Goal: Communication & Community: Ask a question

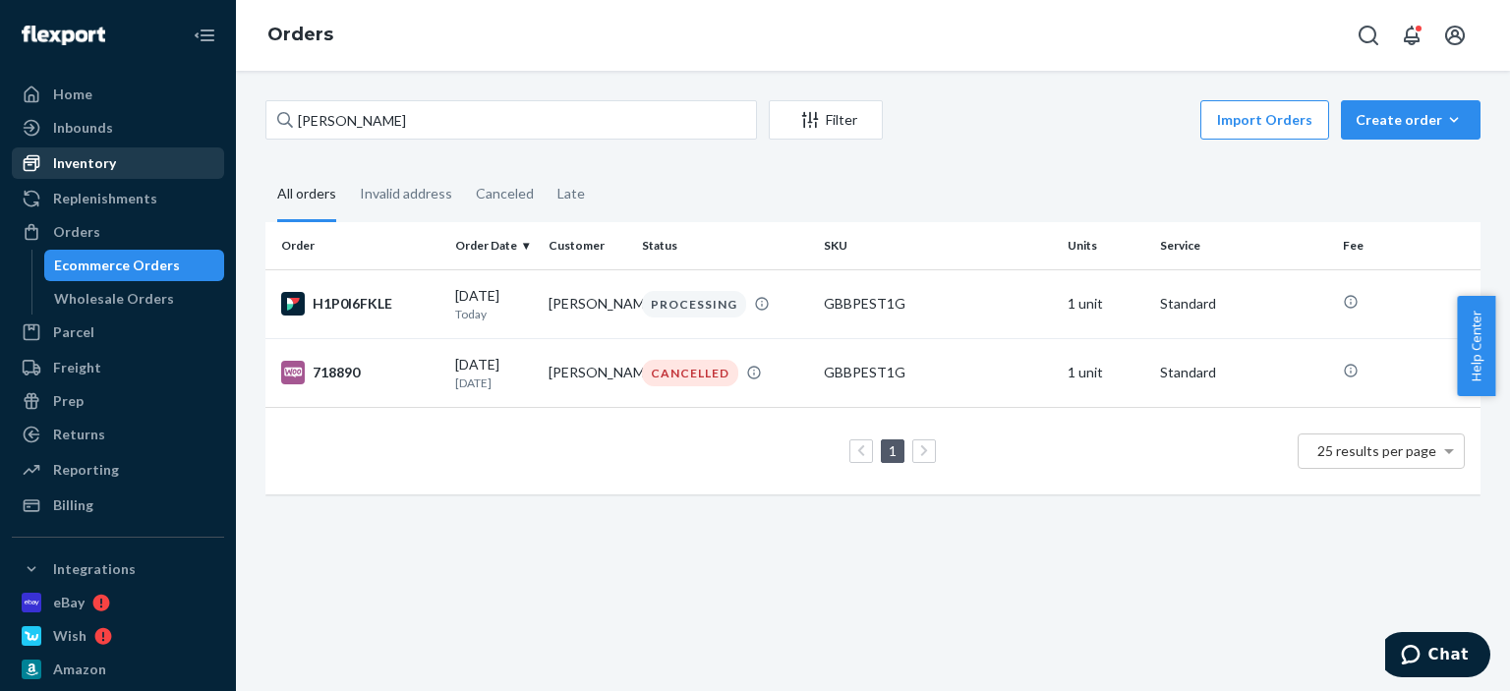
scroll to position [98, 0]
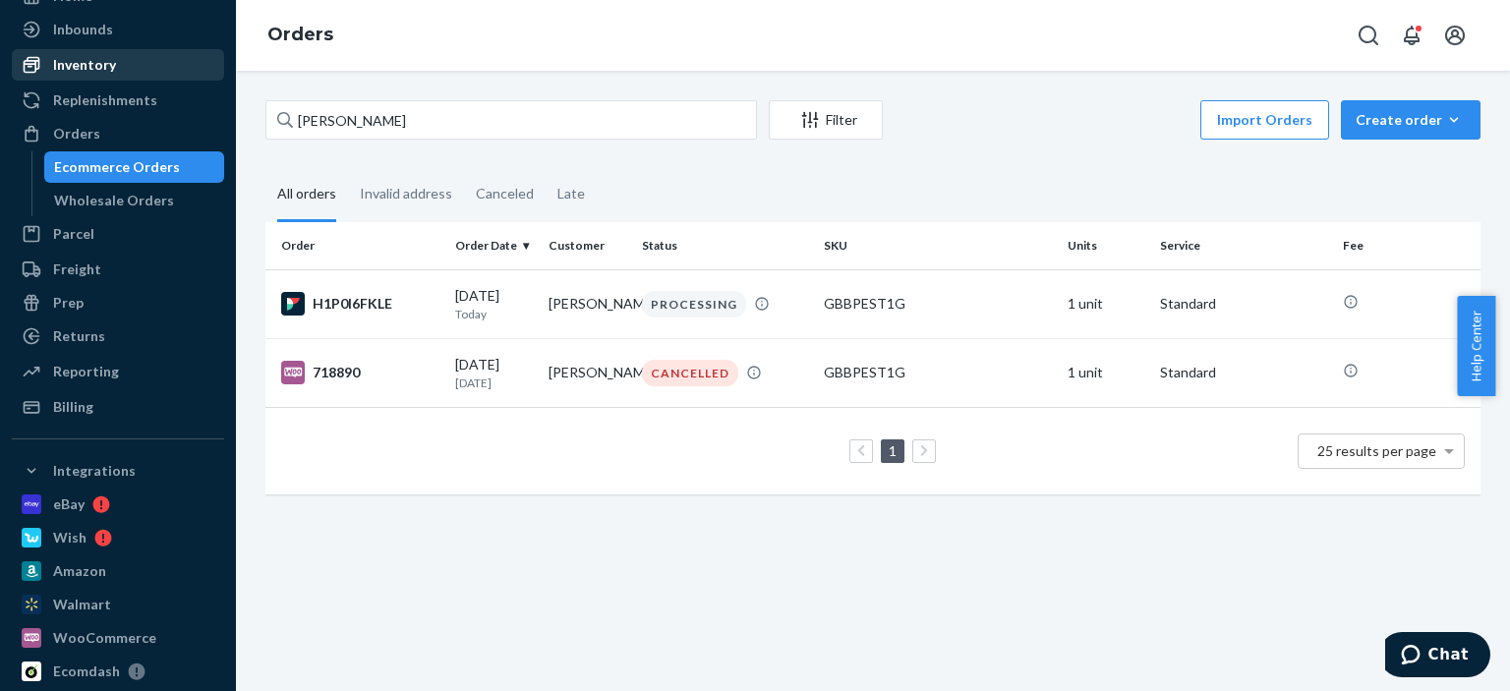
click at [205, 77] on div "Home Inbounds Shipping Plans Problems Inventory Products Replenishments Orders …" at bounding box center [755, 345] width 1510 height 691
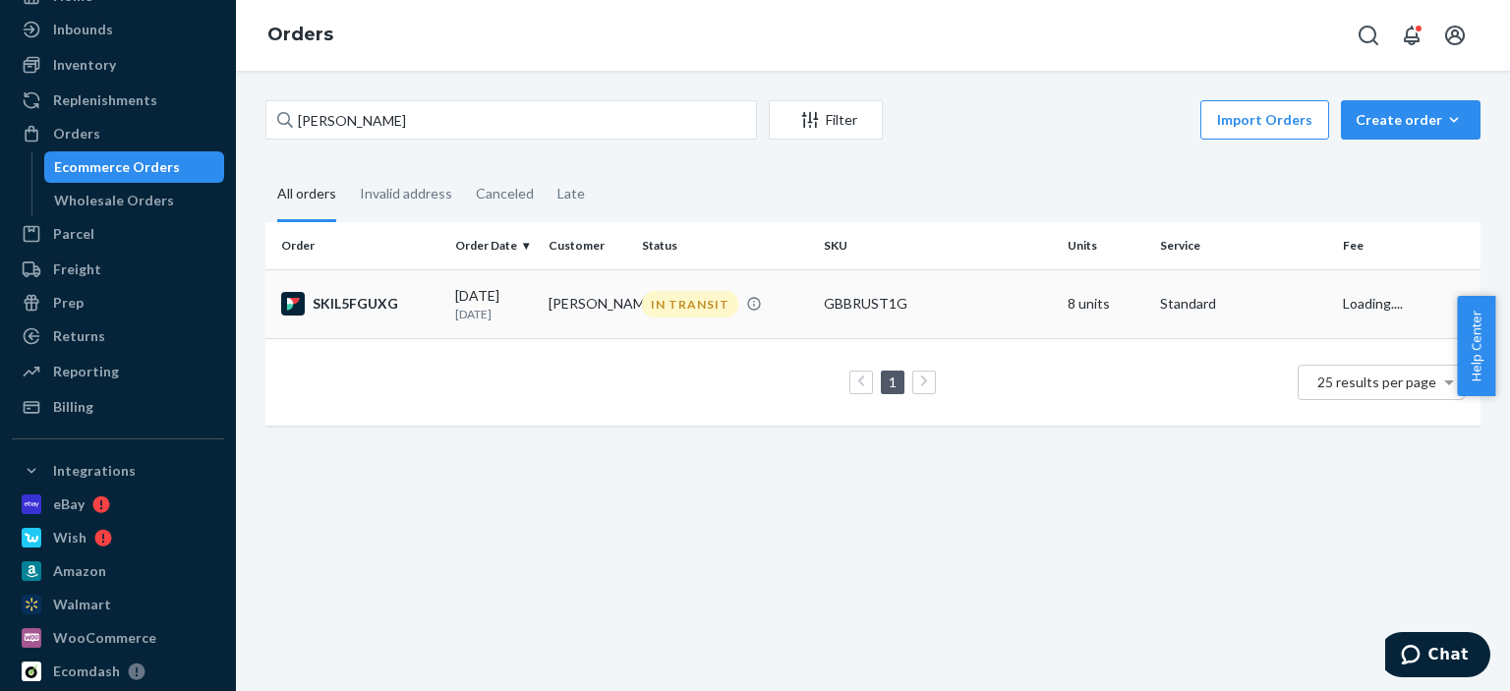
type input "[PERSON_NAME]"
click at [610, 326] on td "[PERSON_NAME]" at bounding box center [587, 303] width 93 height 69
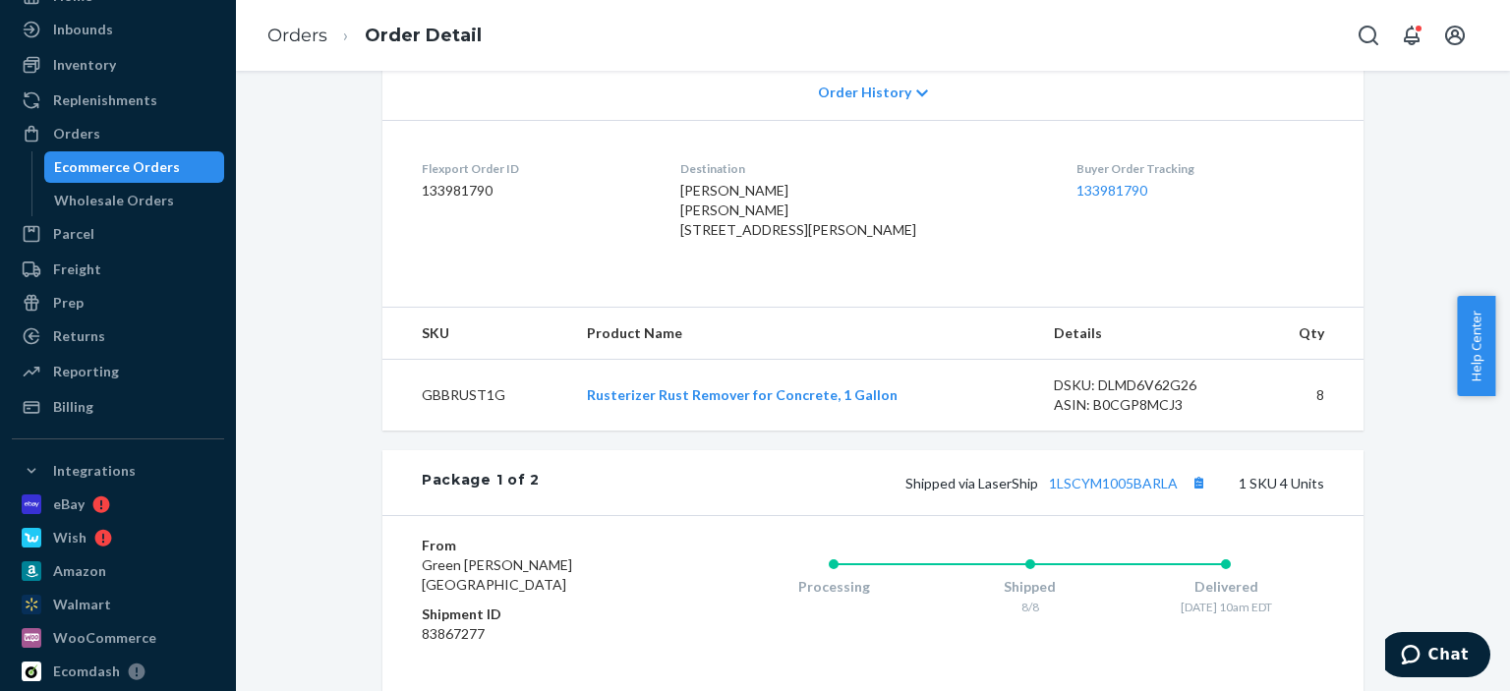
scroll to position [295, 0]
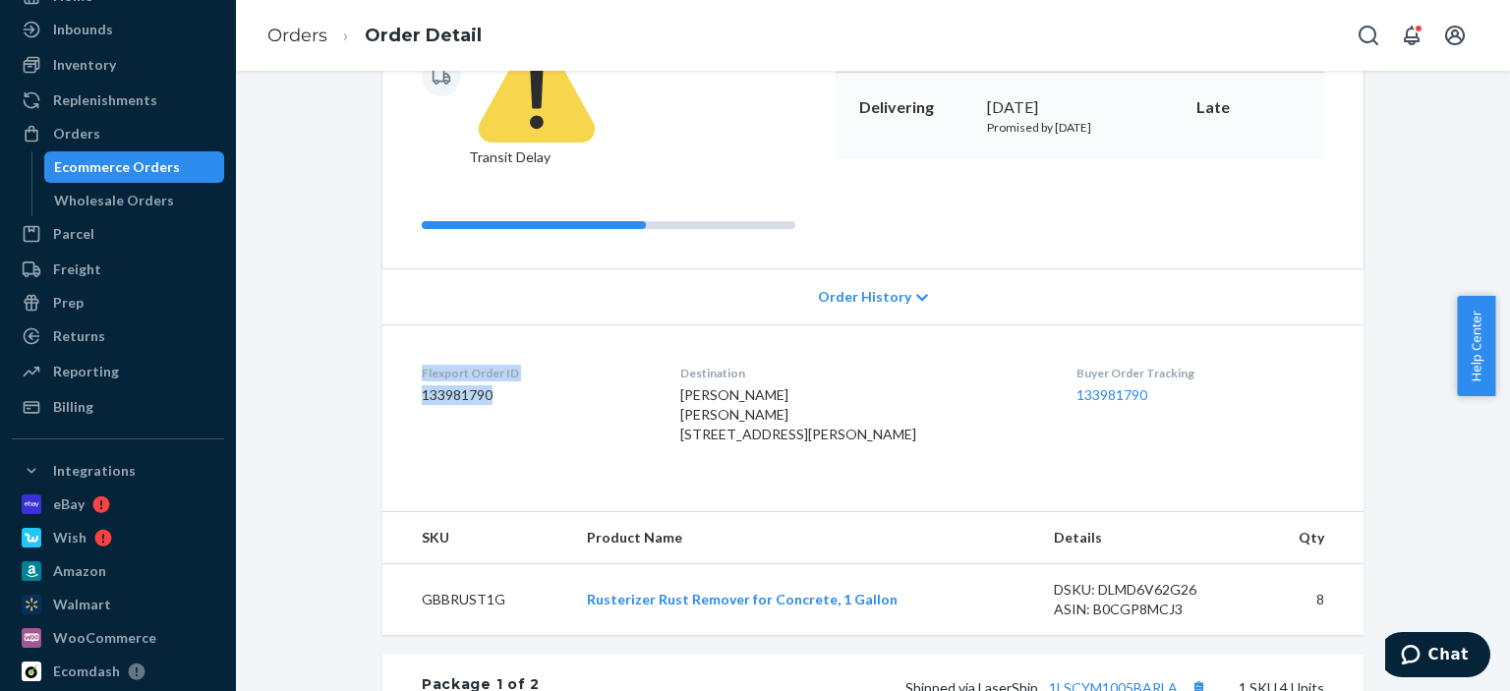
drag, startPoint x: 506, startPoint y: 339, endPoint x: 401, endPoint y: 308, distance: 109.8
click at [401, 324] on dl "Flexport Order ID 133981790 Destination [PERSON_NAME] [PERSON_NAME] [STREET_ADD…" at bounding box center [873, 407] width 981 height 167
copy div "Flexport Order ID 133981790"
click at [1468, 667] on button "Chat" at bounding box center [1435, 654] width 111 height 45
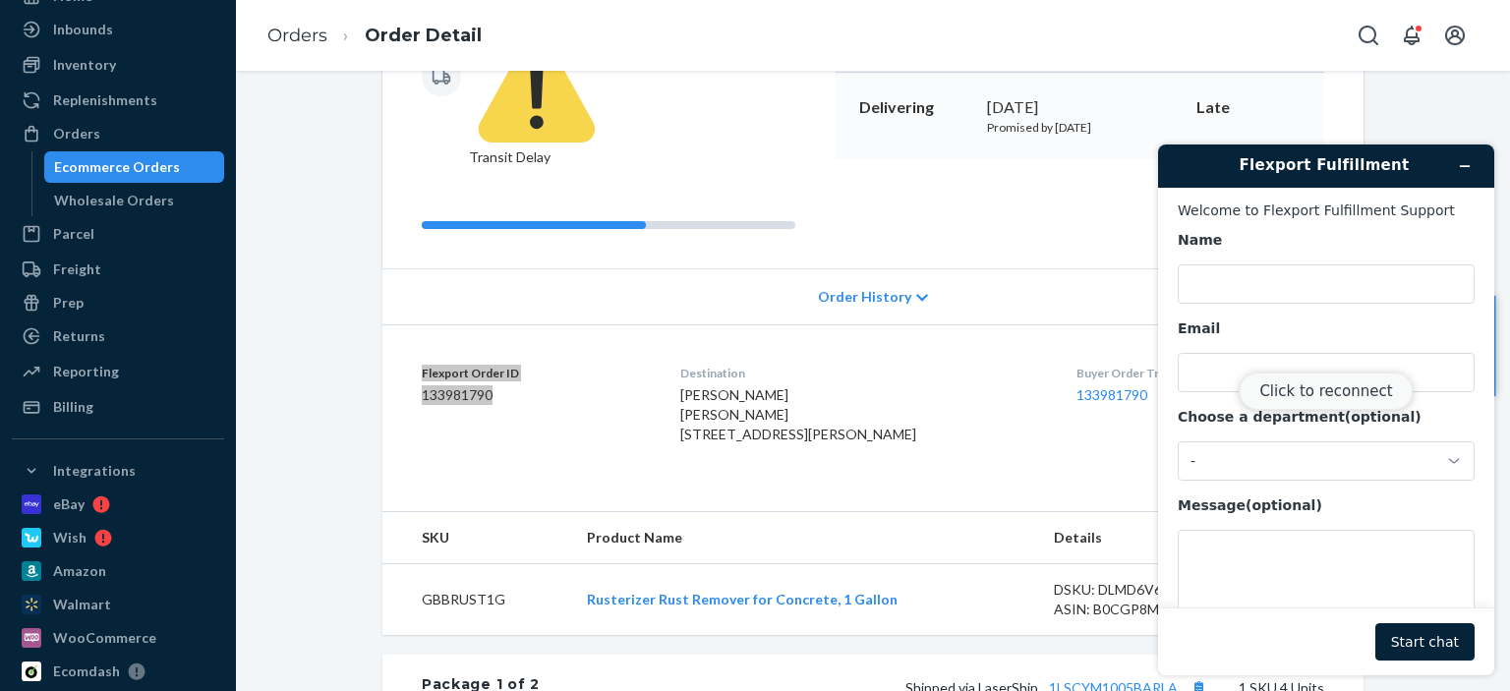
click at [1345, 393] on button "Click to reconnect" at bounding box center [1326, 391] width 174 height 37
click at [1334, 383] on button "Click to reconnect" at bounding box center [1326, 391] width 174 height 37
click at [1290, 284] on div "Click to reconnect" at bounding box center [1326, 410] width 336 height 531
click at [1240, 296] on div "Click to reconnect" at bounding box center [1326, 410] width 336 height 531
click at [1444, 643] on button "Start chat" at bounding box center [1425, 641] width 99 height 37
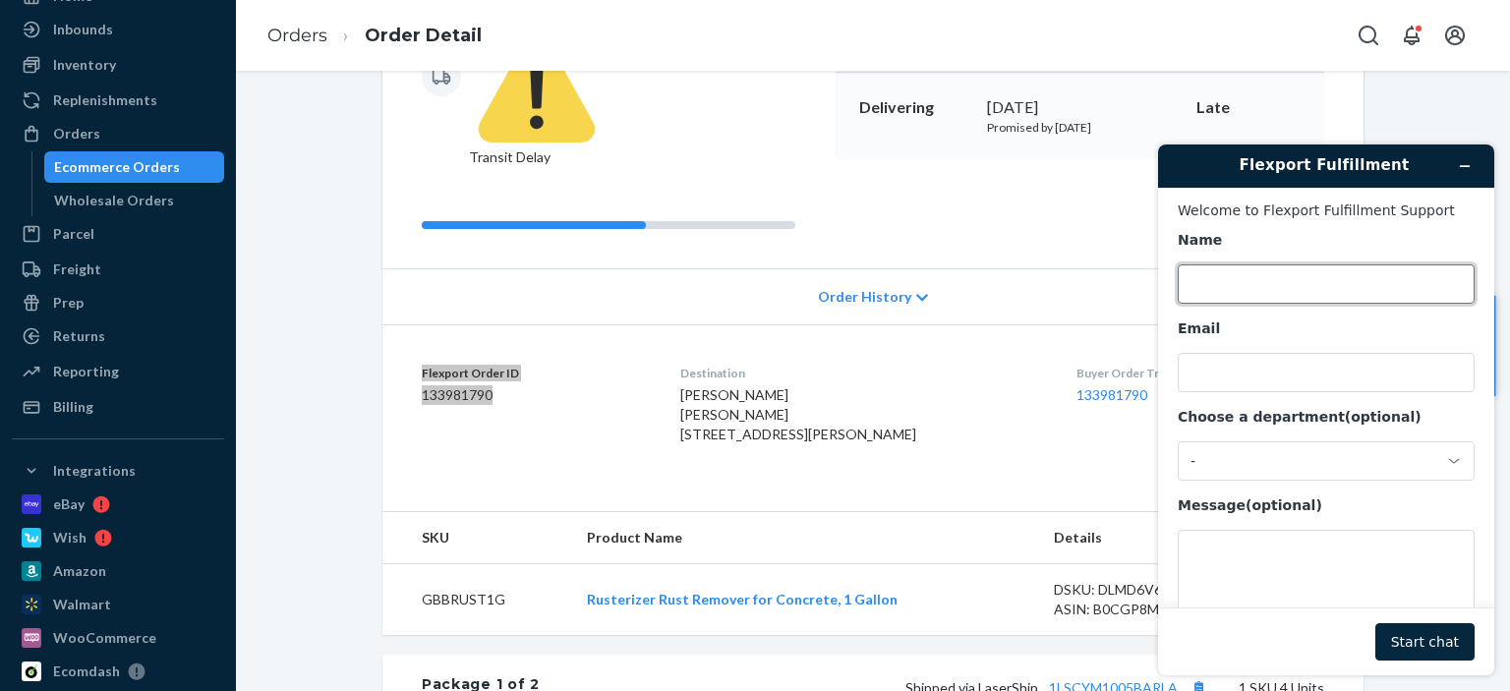
scroll to position [45, 0]
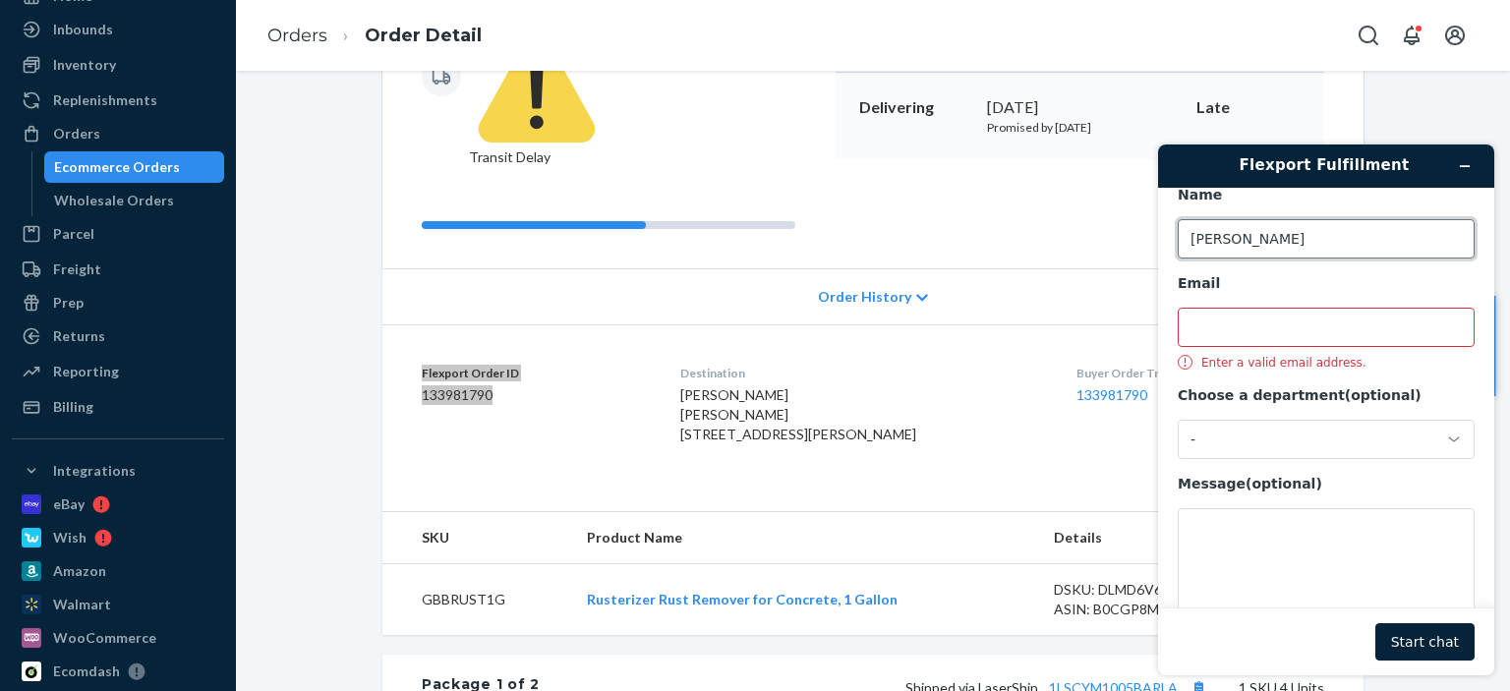
type input "[PERSON_NAME]"
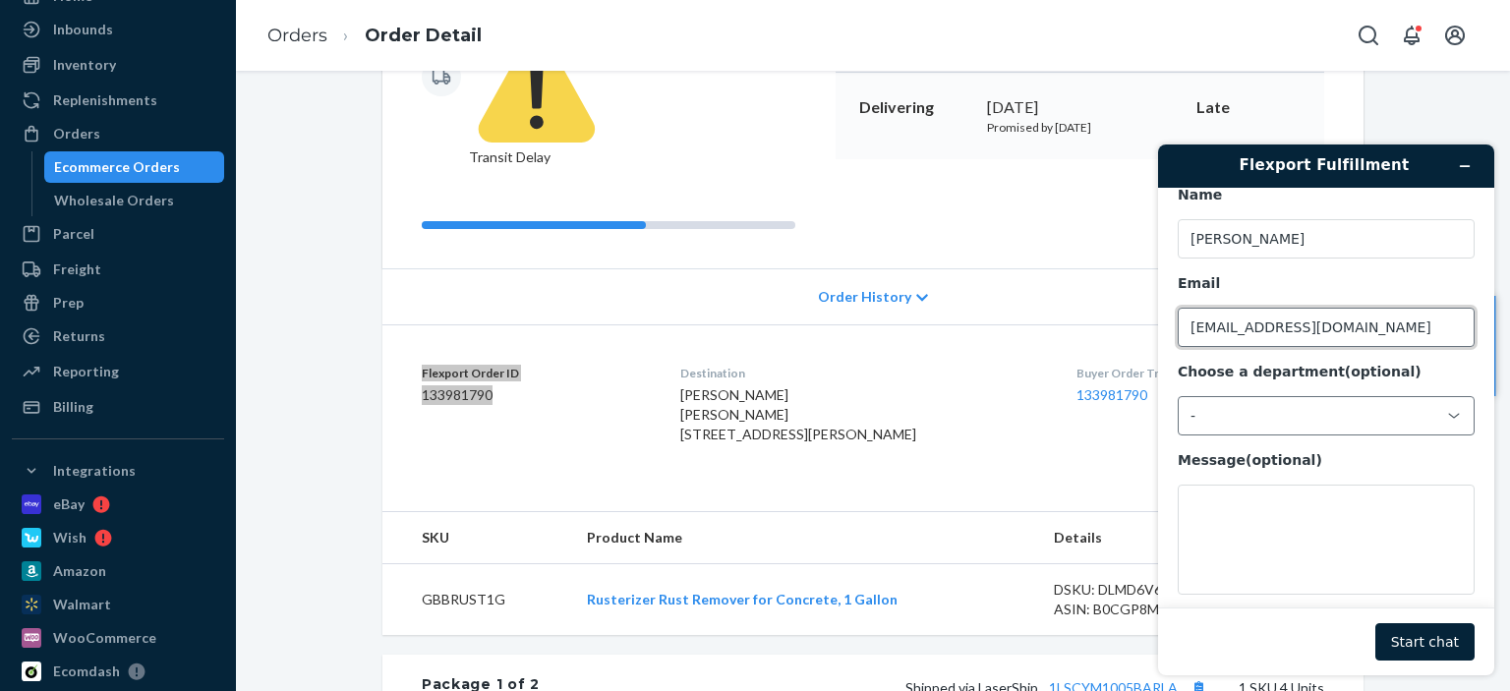
type input "[EMAIL_ADDRESS][DOMAIN_NAME]"
click at [1368, 416] on div "-" at bounding box center [1315, 416] width 248 height 18
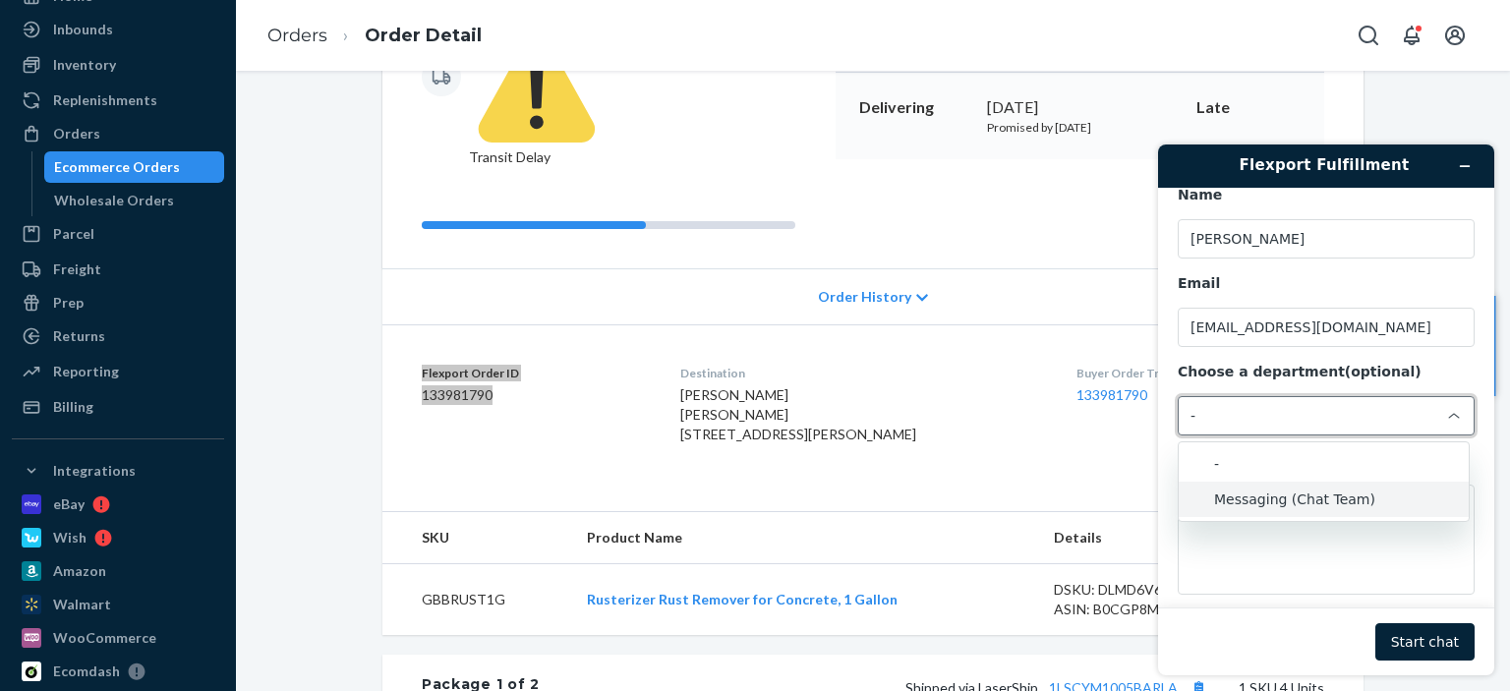
click at [1290, 494] on li "Messaging (Chat Team)" at bounding box center [1324, 499] width 290 height 35
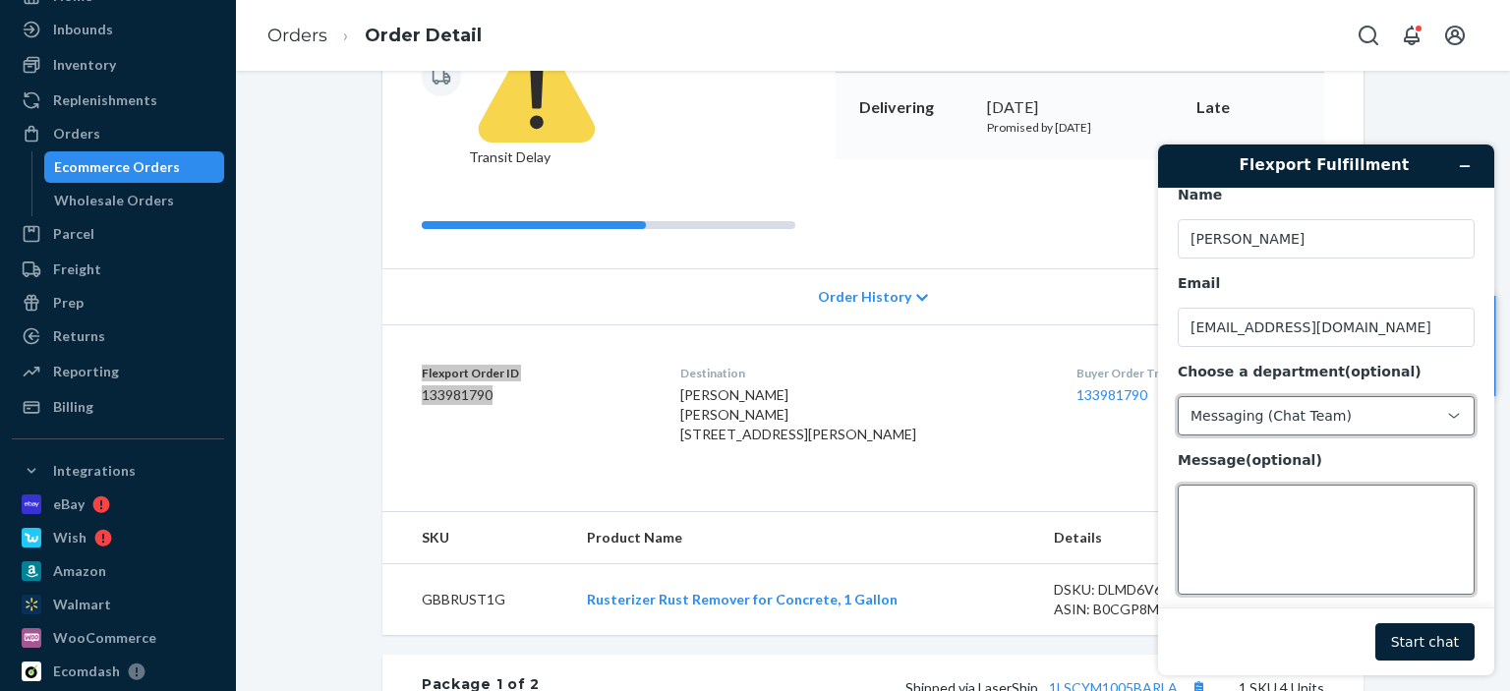
click at [1273, 522] on textarea "Message (optional)" at bounding box center [1326, 540] width 297 height 110
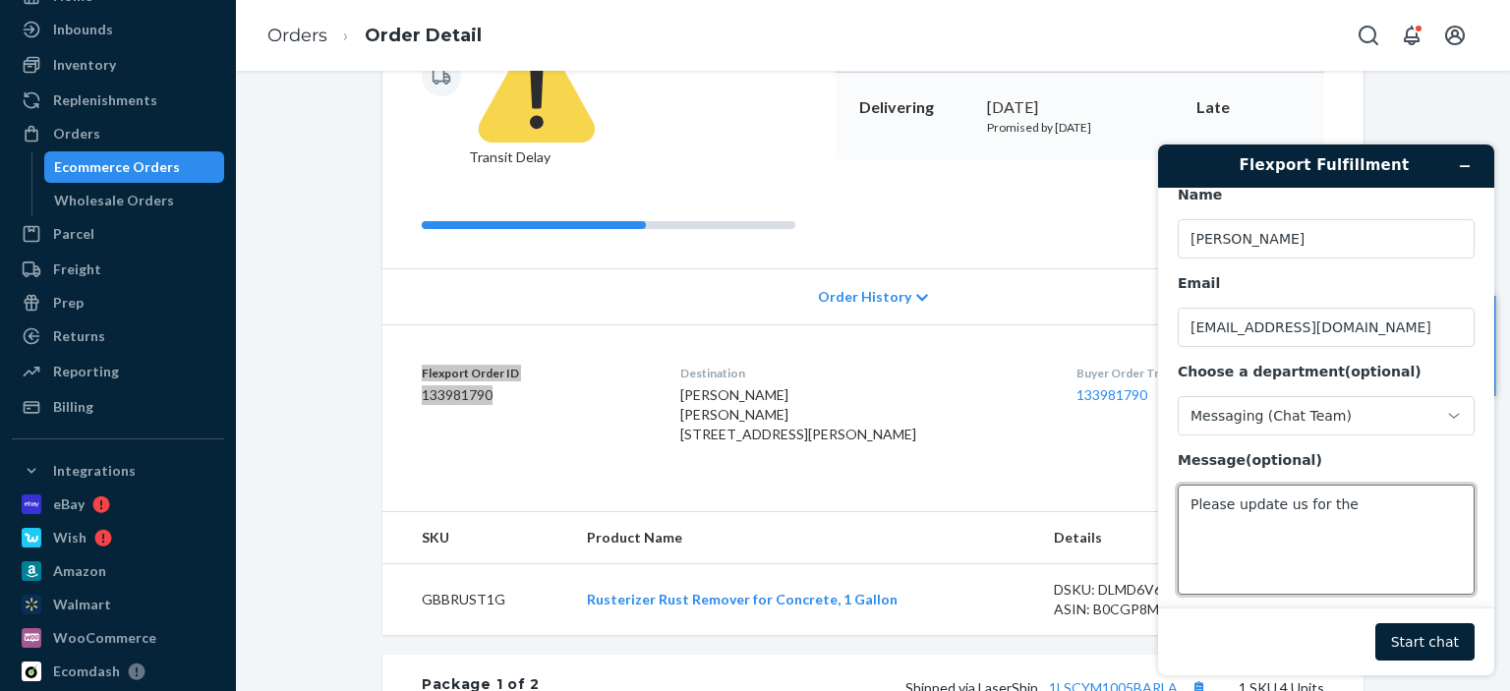
paste textarea "Flexport Order ID 133981790"
click at [1276, 529] on textarea "Please update us on the Flexport Order ID 133981790" at bounding box center [1326, 540] width 297 height 110
paste textarea "1LSCYM1005BARLB"
type textarea "Please update us on the Flexport Order ID 133981790 The tracking 1LSCYM1005BARL…"
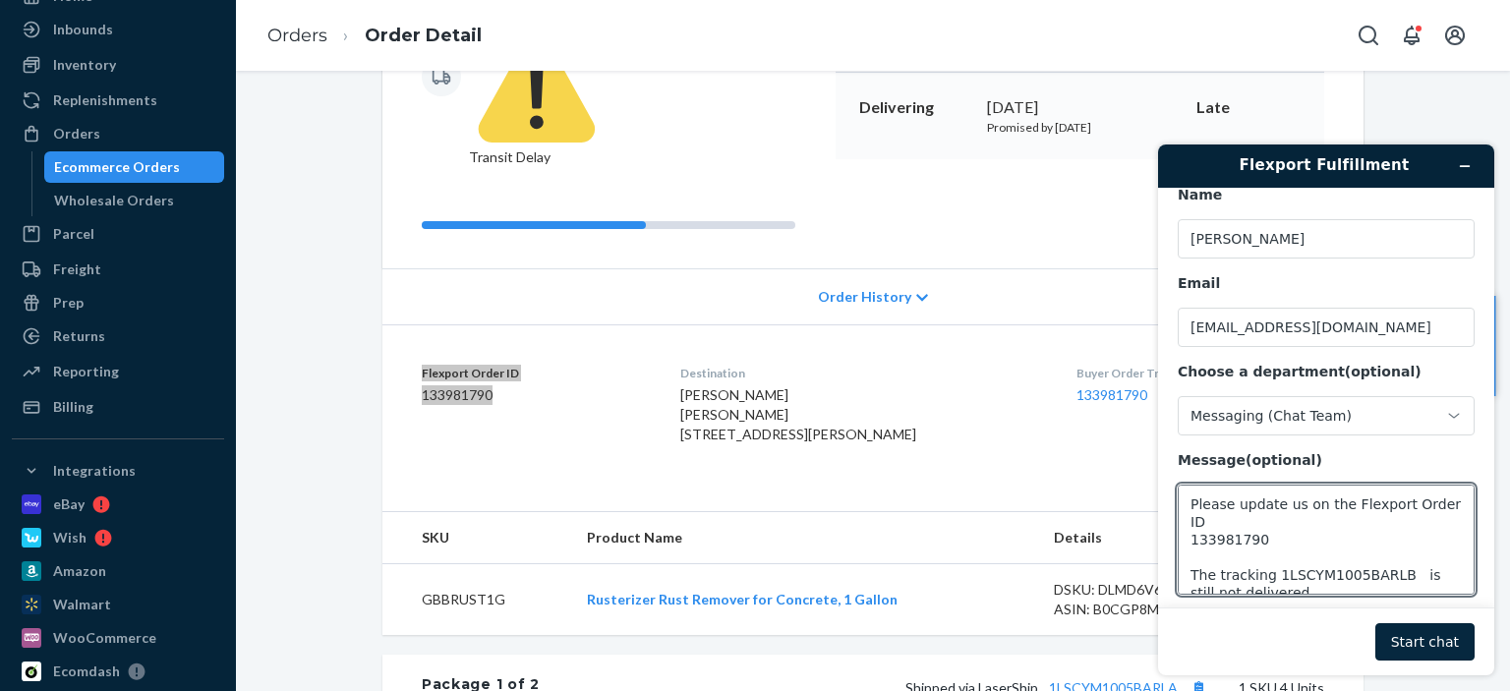
click at [1417, 637] on button "Start chat" at bounding box center [1425, 641] width 99 height 37
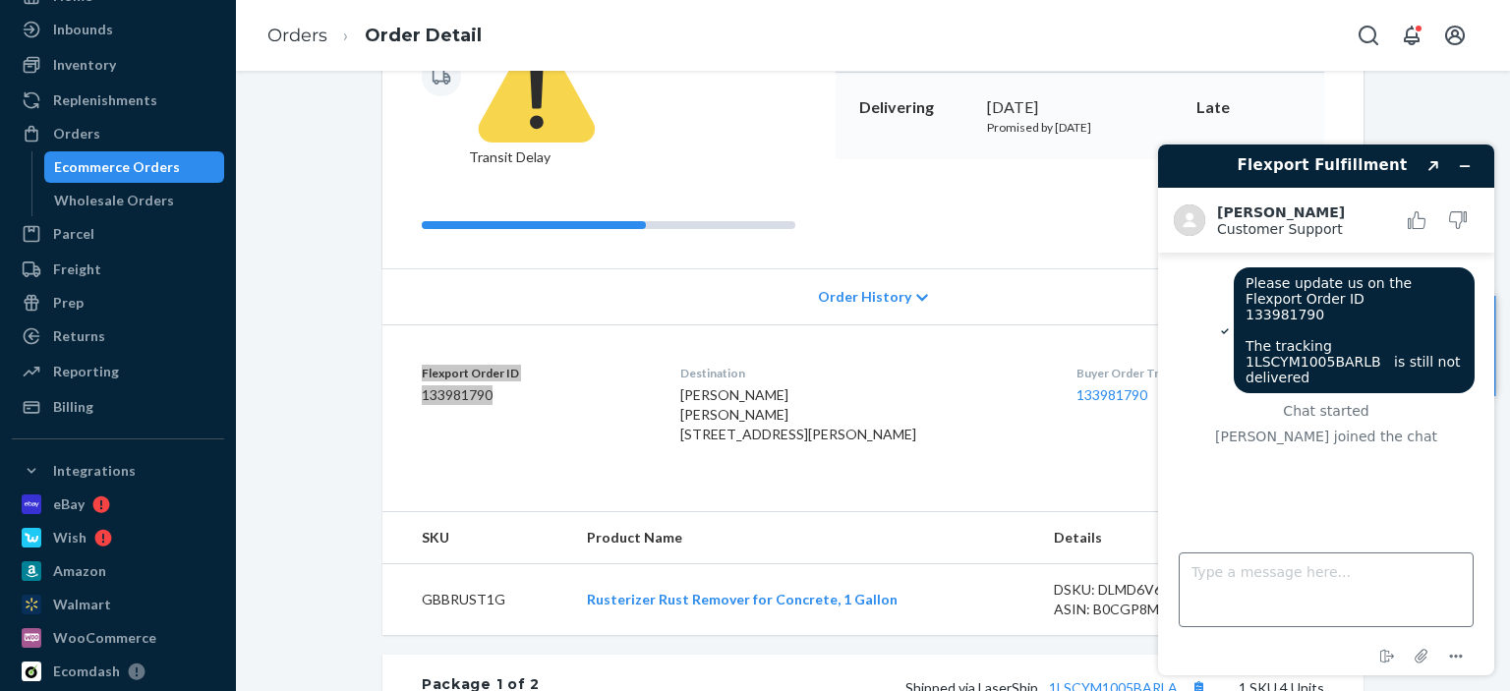
scroll to position [0, 0]
click at [1376, 575] on textarea "Type a message here..." at bounding box center [1326, 590] width 295 height 75
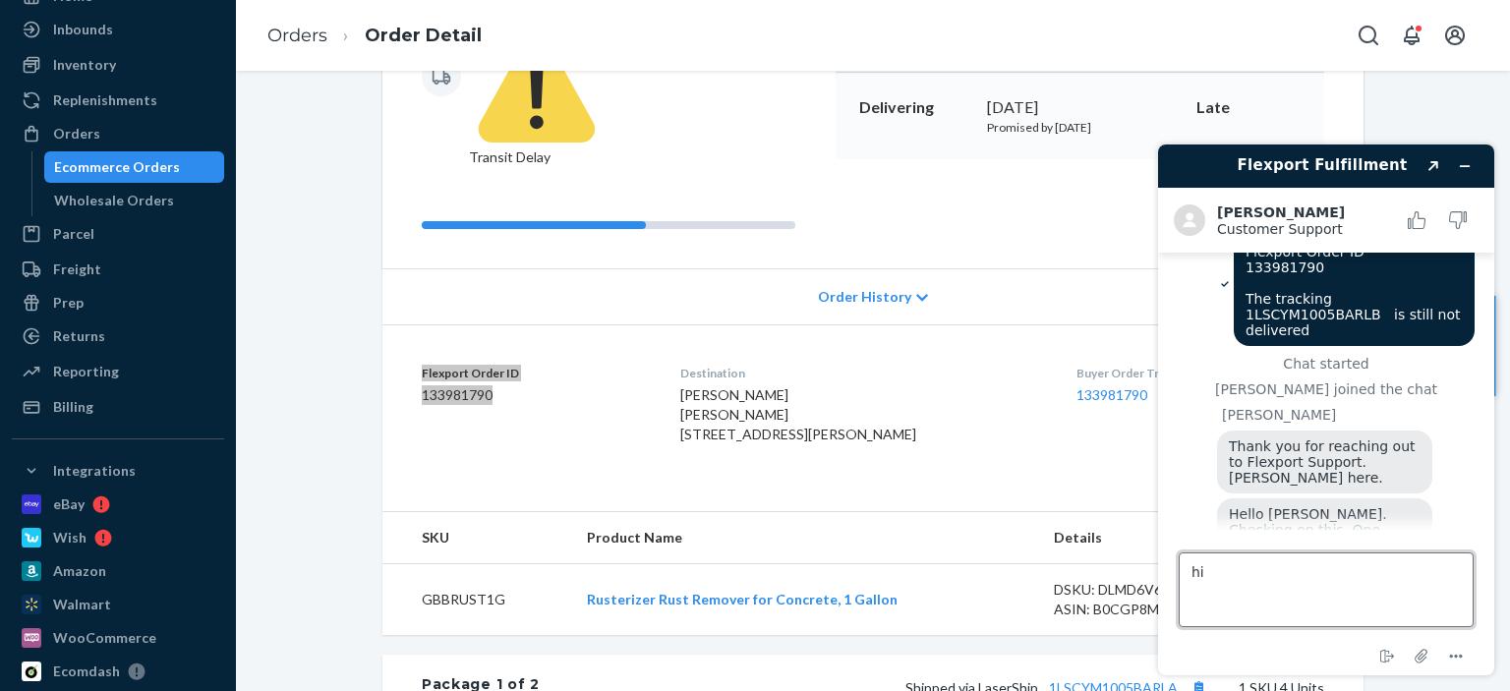
type textarea "hi"
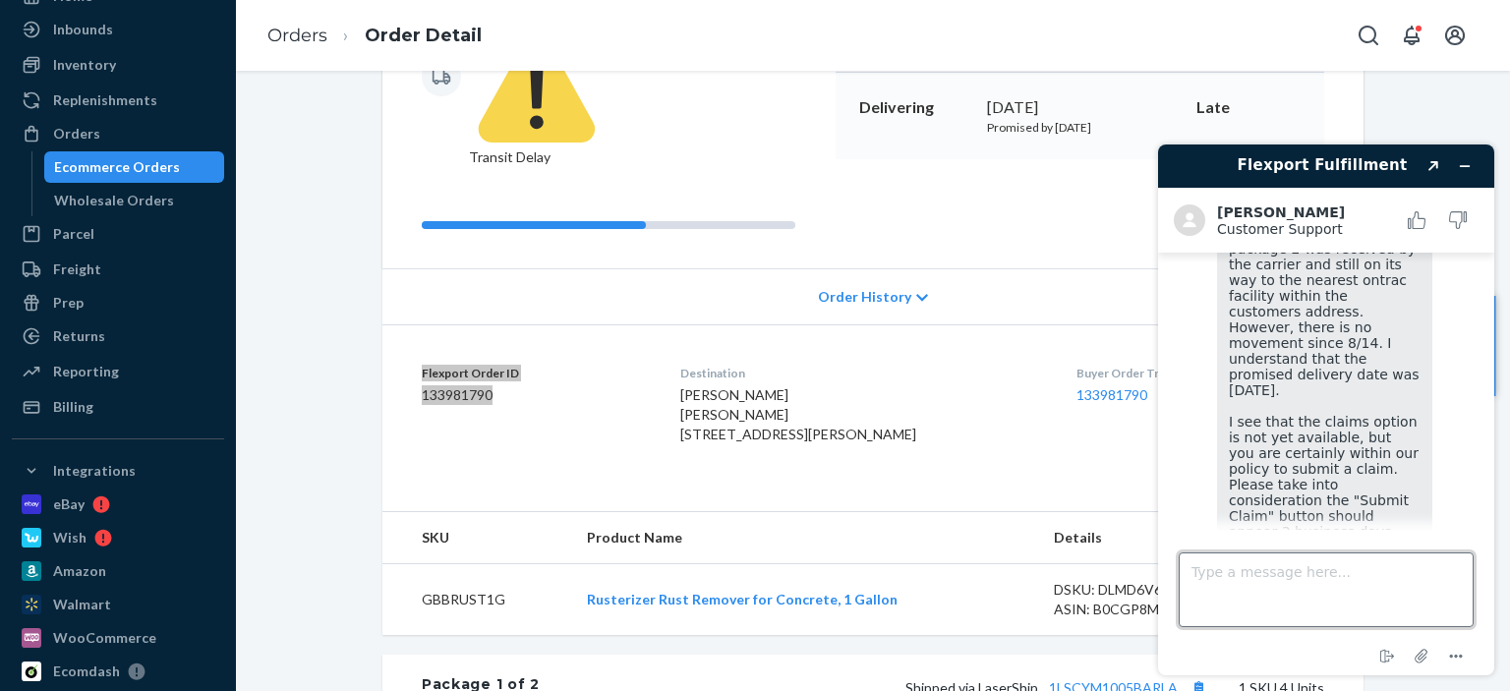
scroll to position [473, 0]
type textarea "Are u saying it has been lost in transit?"
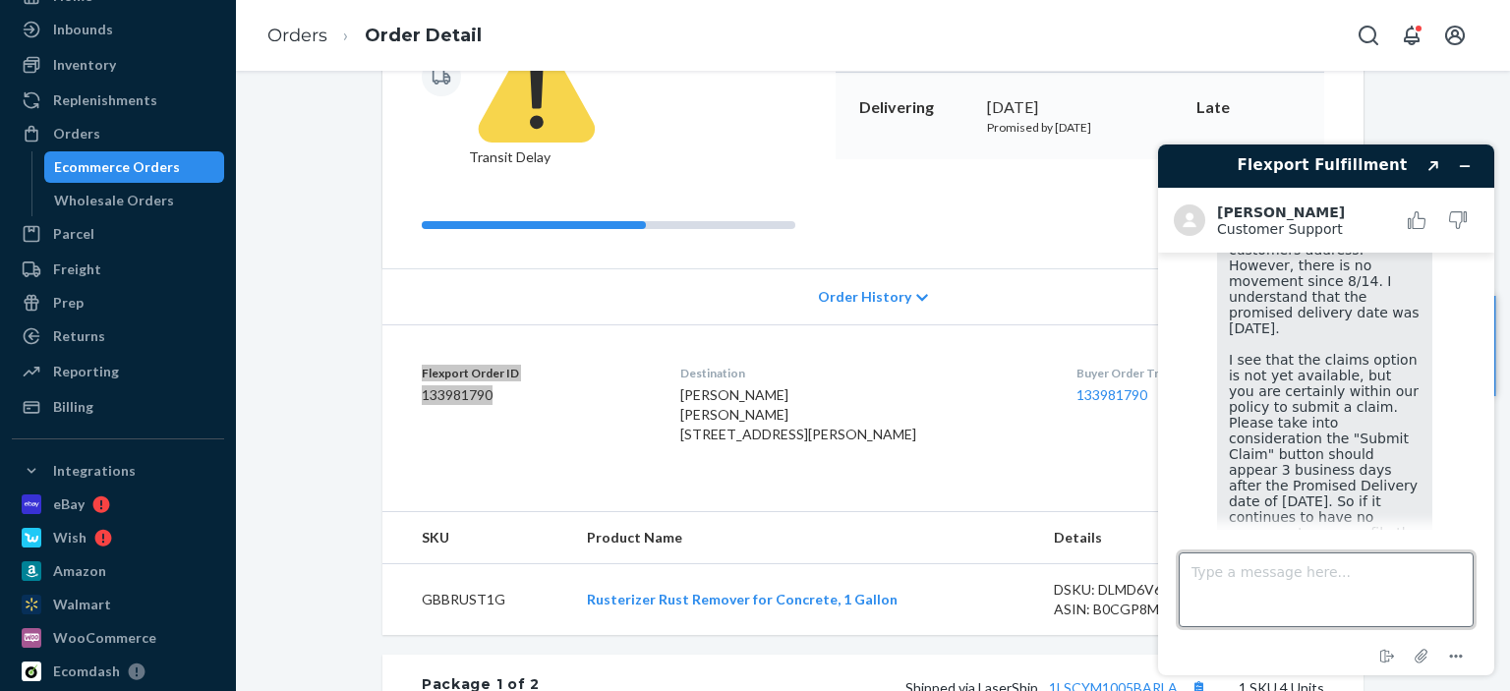
scroll to position [695, 0]
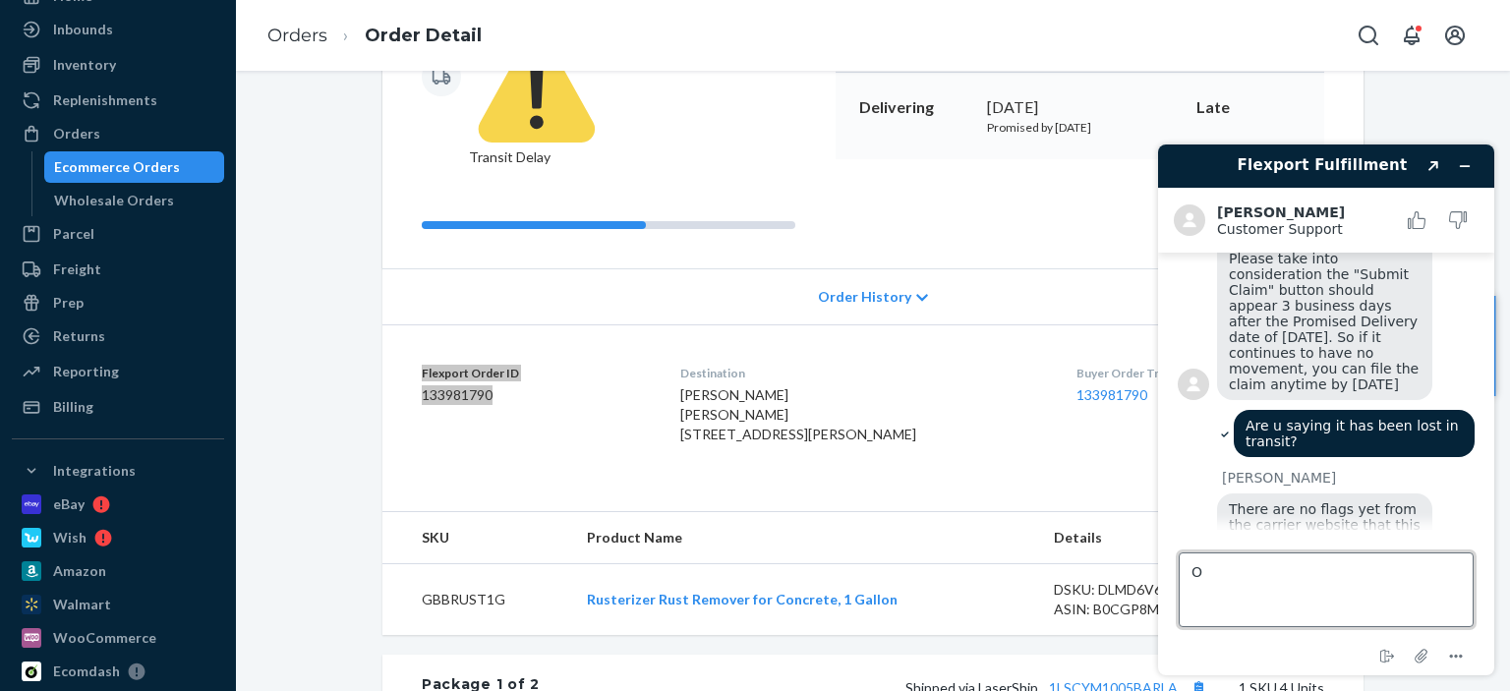
type textarea "Ok"
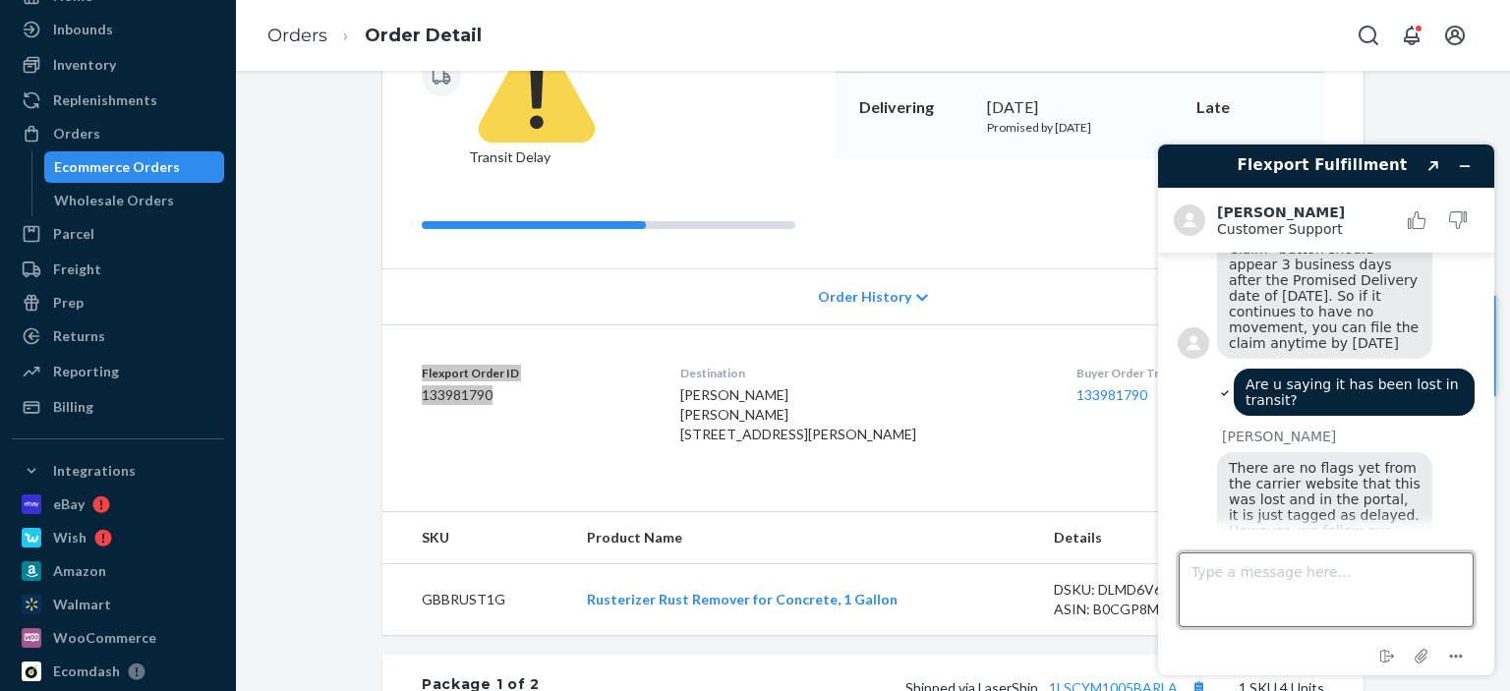
scroll to position [822, 0]
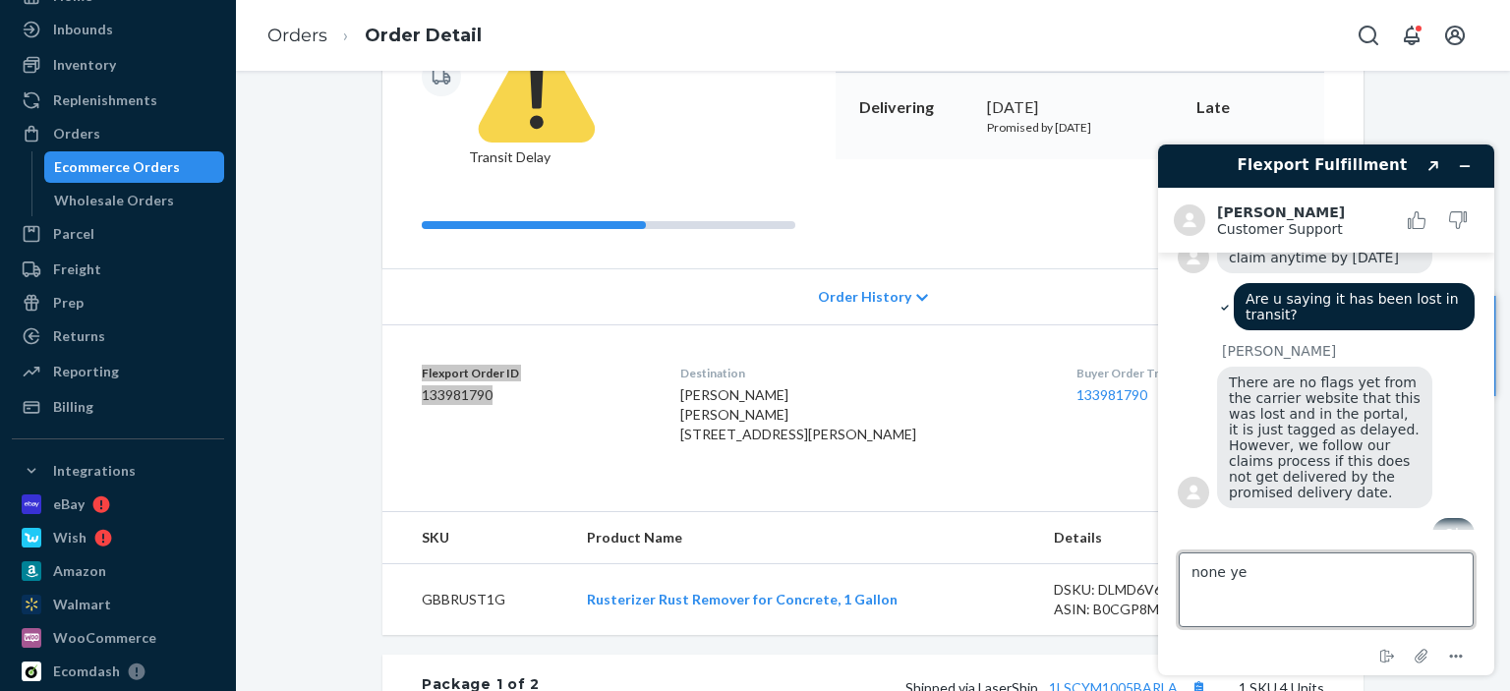
type textarea "none yet"
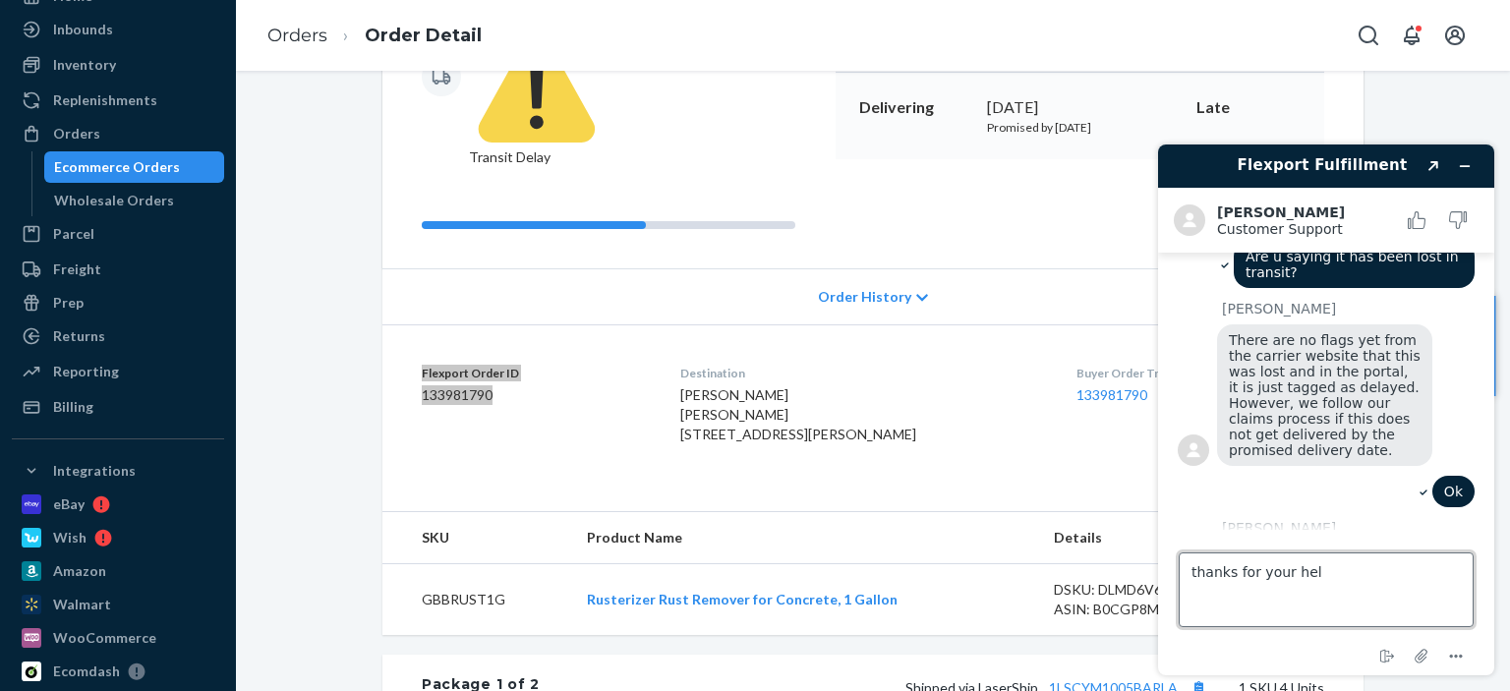
type textarea "thanks for your help"
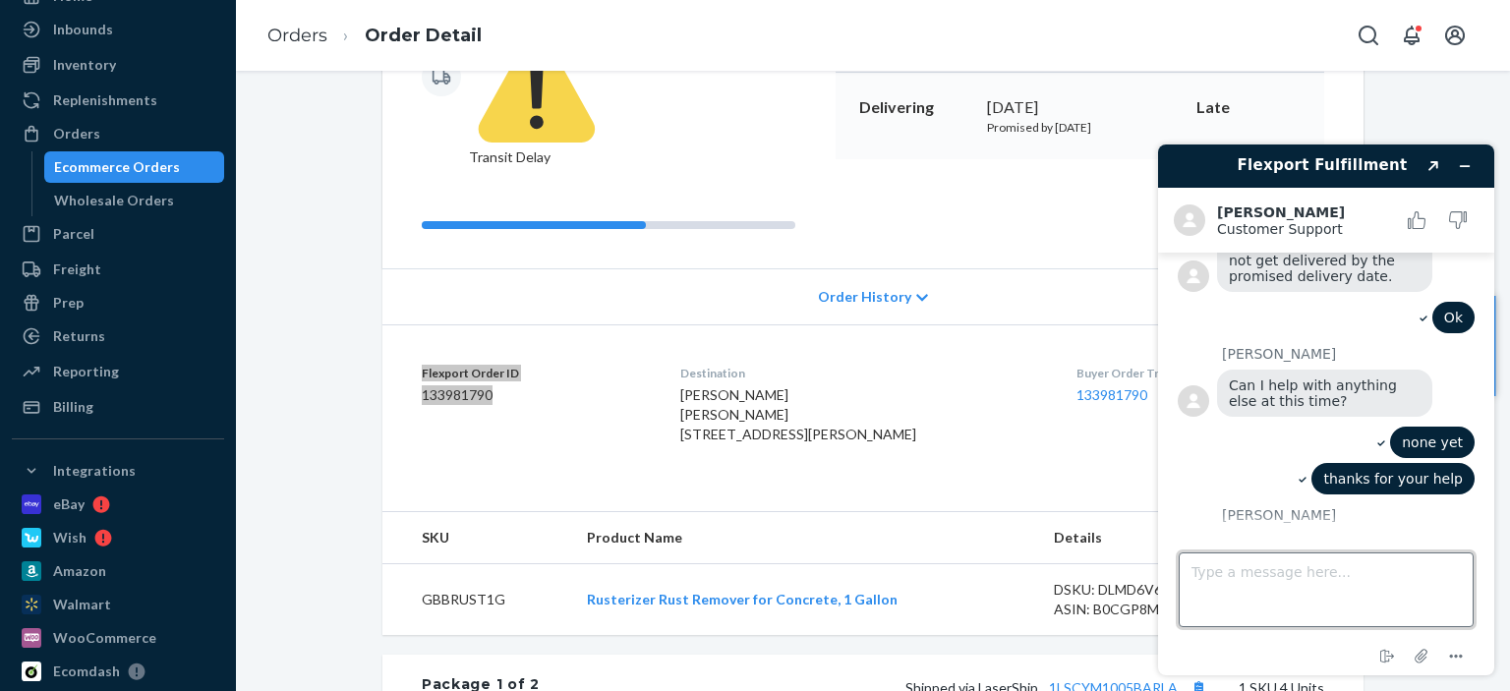
scroll to position [1133, 0]
